Goal: Check status: Check status

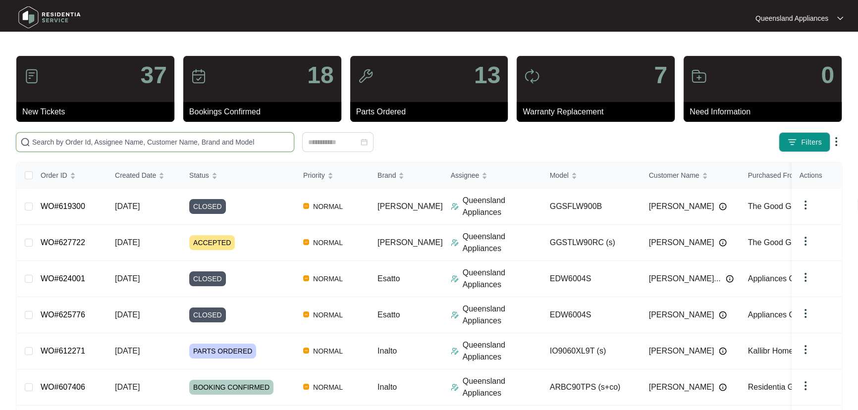
click at [254, 141] on input "text" at bounding box center [161, 142] width 258 height 11
paste input "626042"
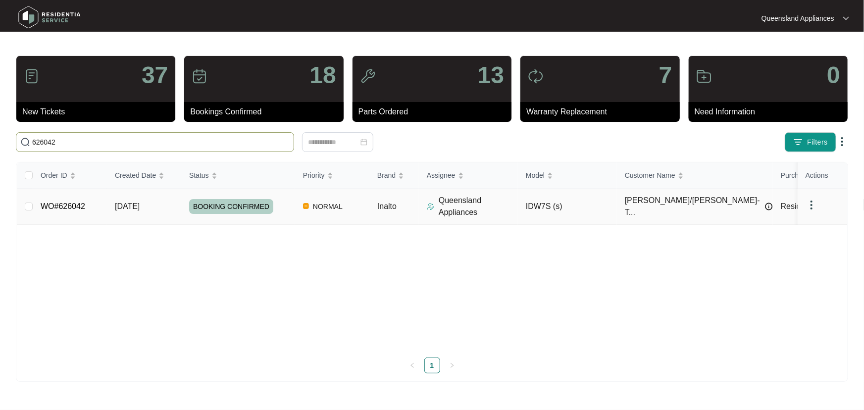
type input "626042"
click at [509, 210] on p "Queensland Appliances" at bounding box center [478, 207] width 79 height 24
click at [282, 209] on div "BOOKING CONFIRMED" at bounding box center [242, 206] width 106 height 15
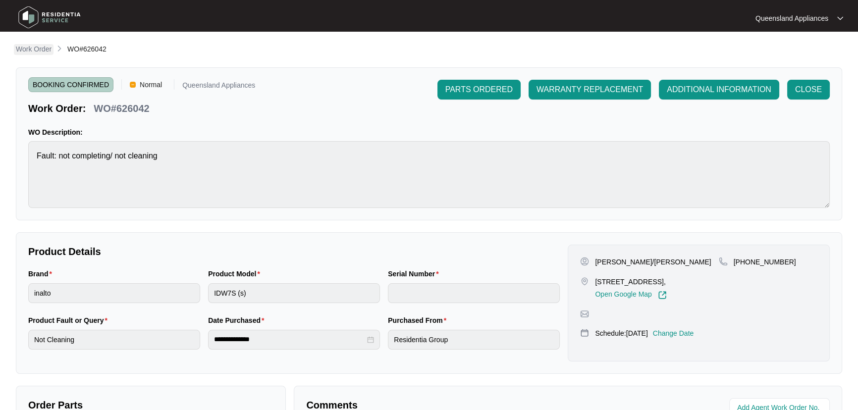
click at [32, 50] on p "Work Order" at bounding box center [34, 49] width 36 height 10
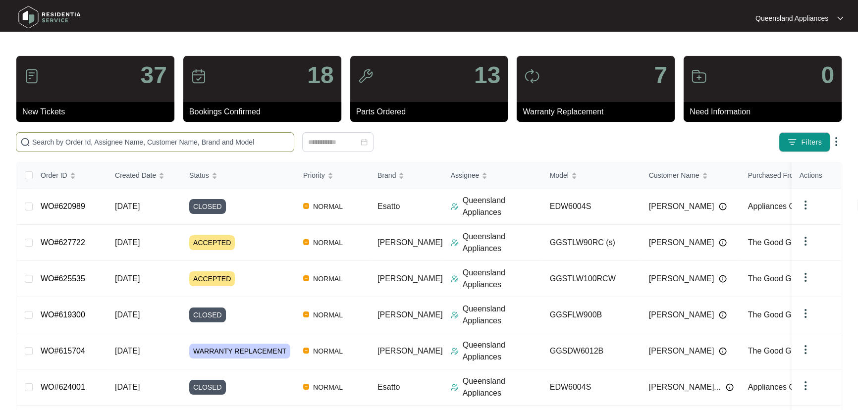
click at [228, 134] on span at bounding box center [155, 142] width 278 height 20
paste input "627120"
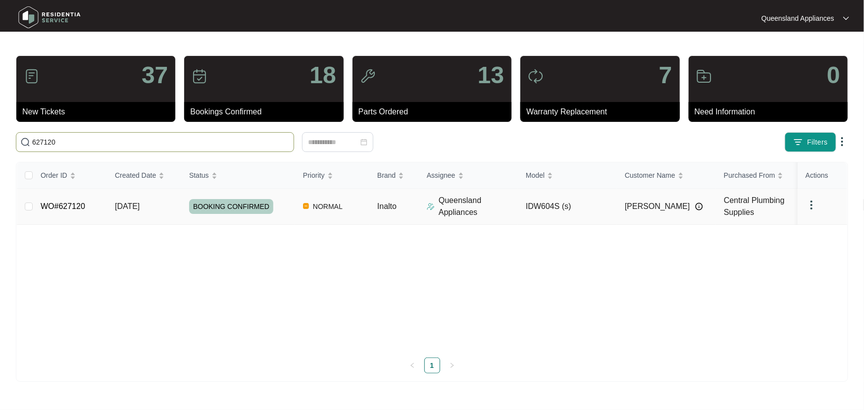
type input "627120"
click at [162, 211] on td "[DATE]" at bounding box center [144, 207] width 74 height 36
